Goal: Task Accomplishment & Management: Manage account settings

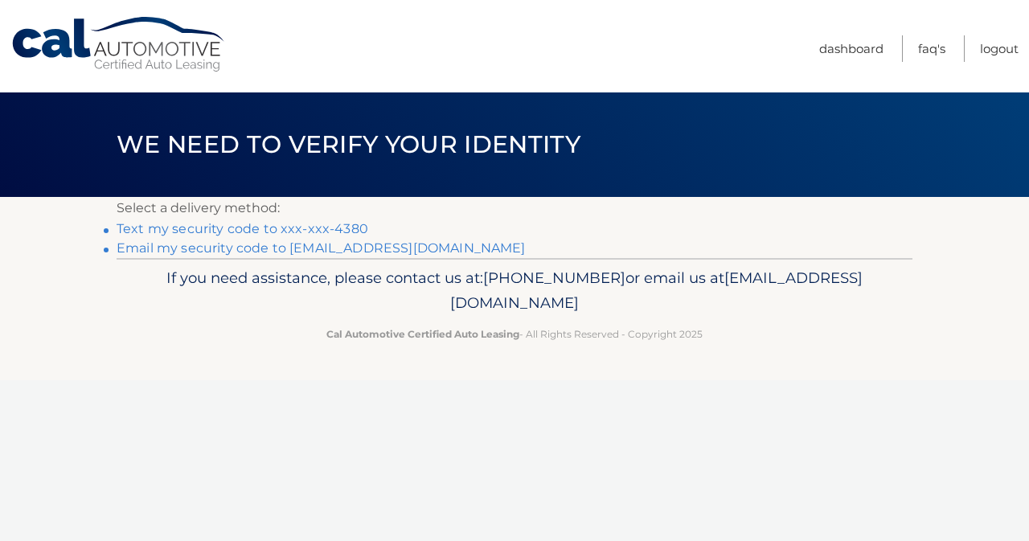
click at [342, 229] on link "Text my security code to xxx-xxx-4380" at bounding box center [243, 228] width 252 height 15
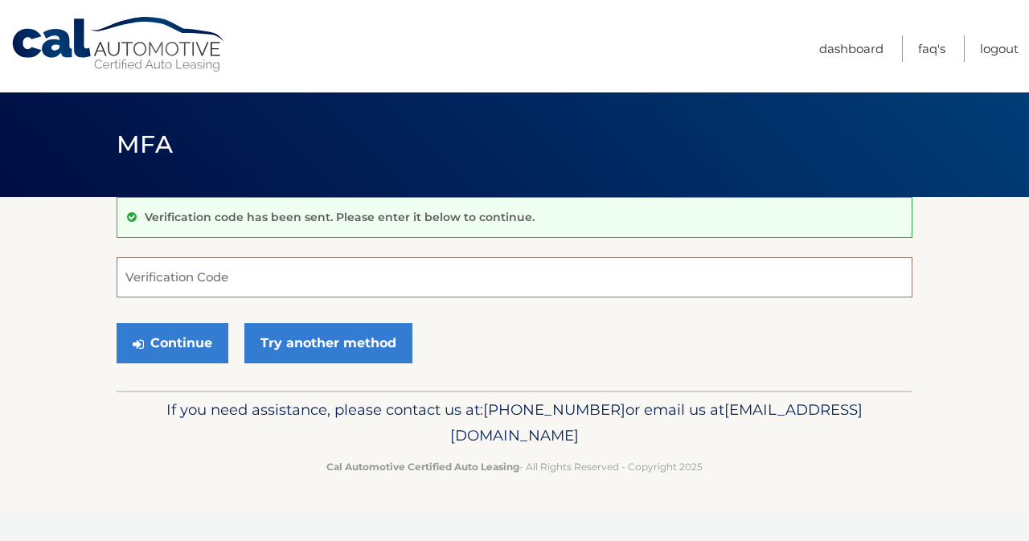
click at [293, 262] on input "Verification Code" at bounding box center [515, 277] width 796 height 40
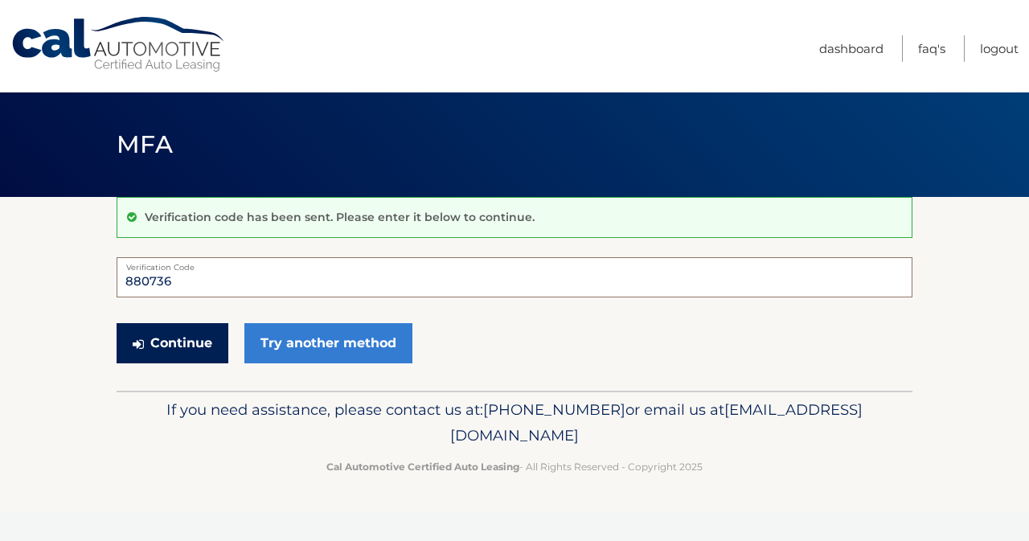
type input "880736"
click at [206, 341] on button "Continue" at bounding box center [173, 343] width 112 height 40
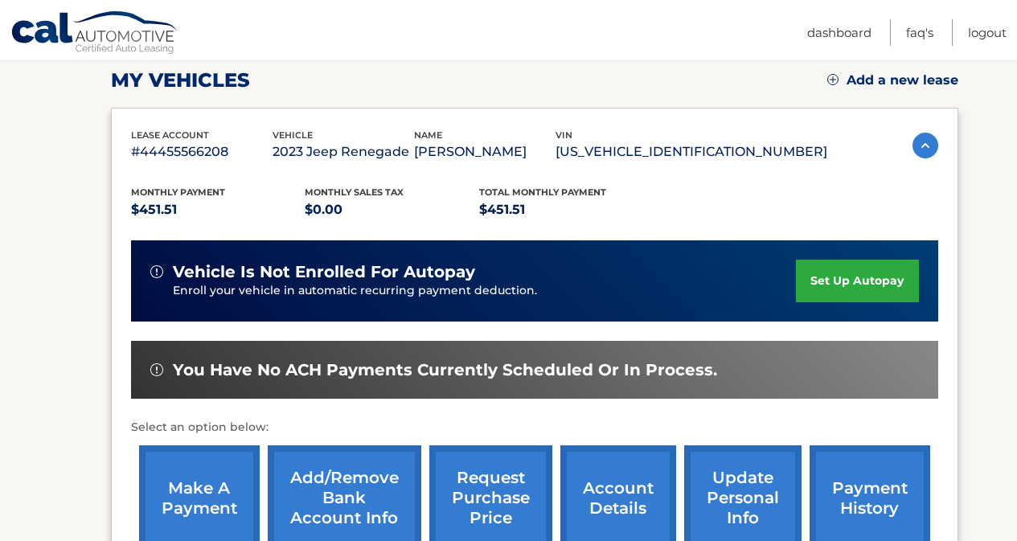
scroll to position [311, 0]
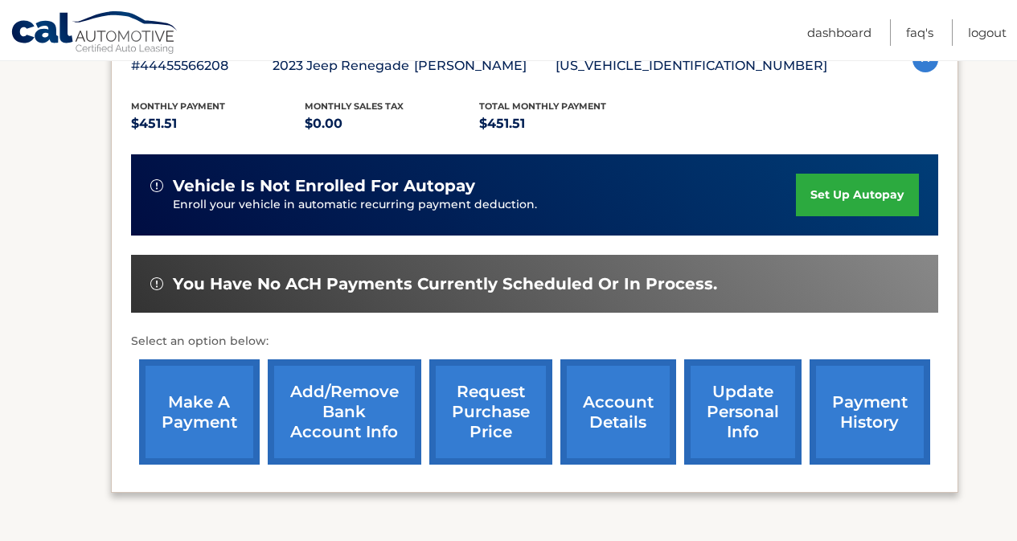
click at [225, 419] on link "make a payment" at bounding box center [199, 411] width 121 height 105
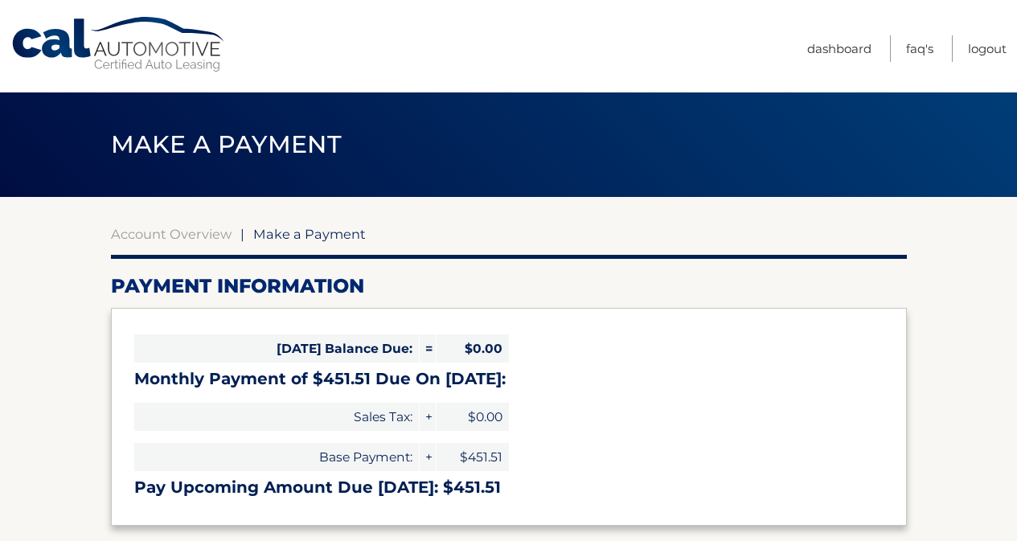
select select "ZjIzYTM4OWUtY2Q4Ny00YzM1LTlkYmUtODdmNWFiZmI1Mzlk"
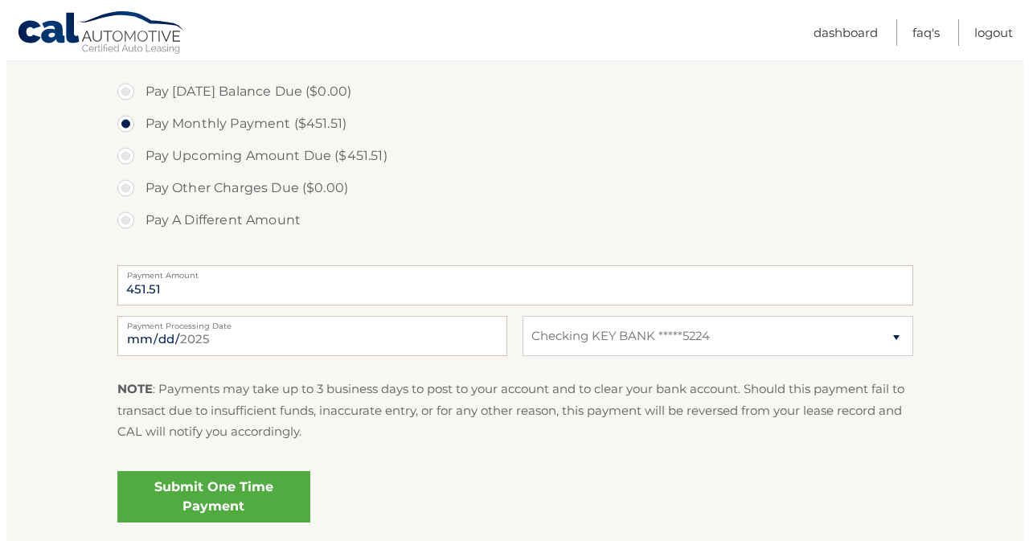
scroll to position [482, 0]
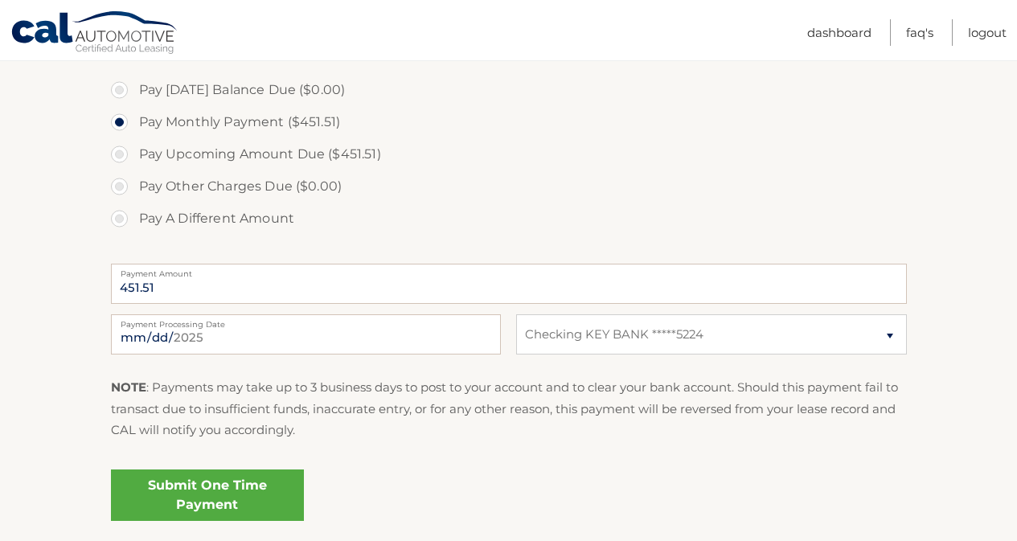
click at [179, 498] on link "Submit One Time Payment" at bounding box center [207, 495] width 193 height 51
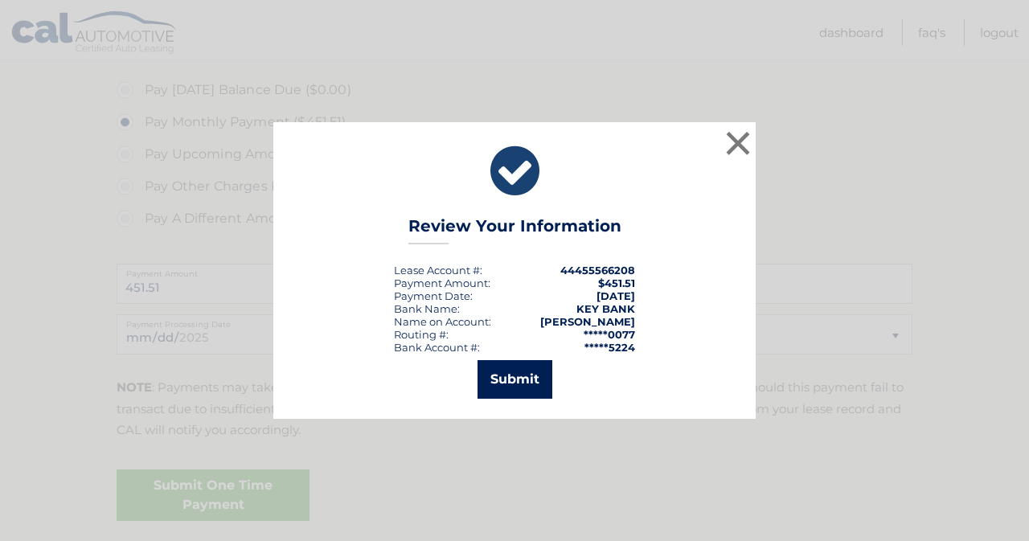
click at [495, 380] on button "Submit" at bounding box center [515, 379] width 75 height 39
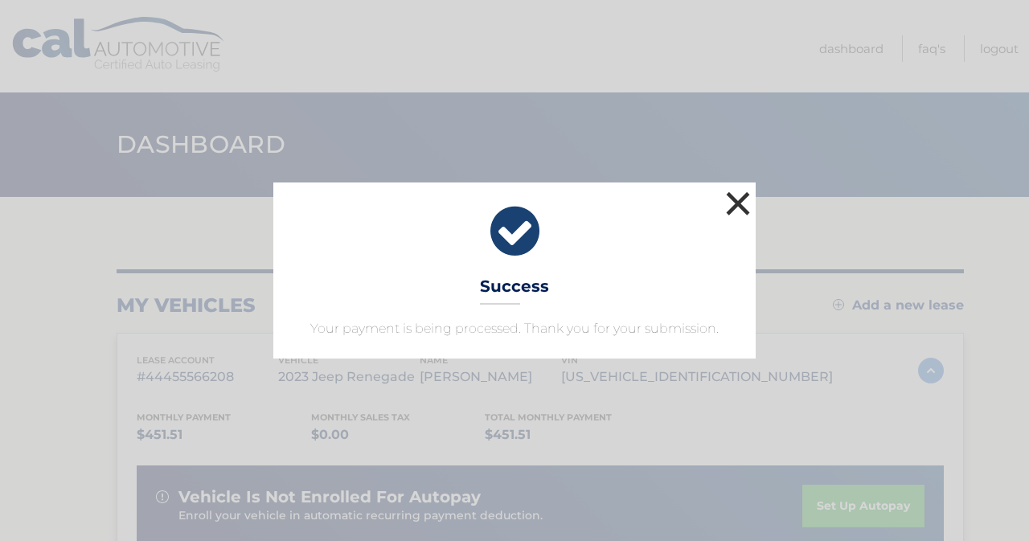
click at [745, 207] on button "×" at bounding box center [738, 203] width 32 height 32
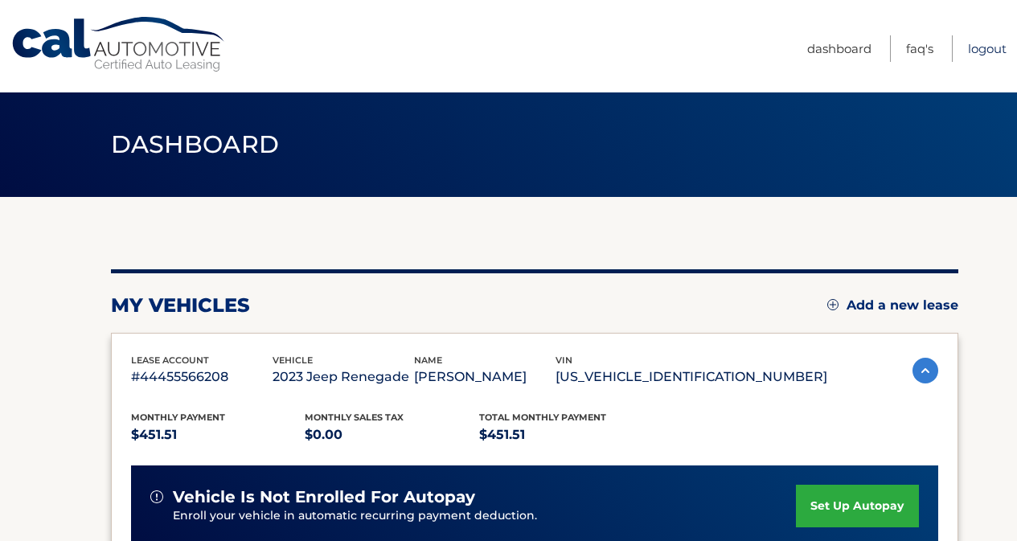
click at [988, 48] on link "Logout" at bounding box center [987, 48] width 39 height 27
click at [991, 47] on link "Logout" at bounding box center [987, 48] width 39 height 27
